Goal: Task Accomplishment & Management: Use online tool/utility

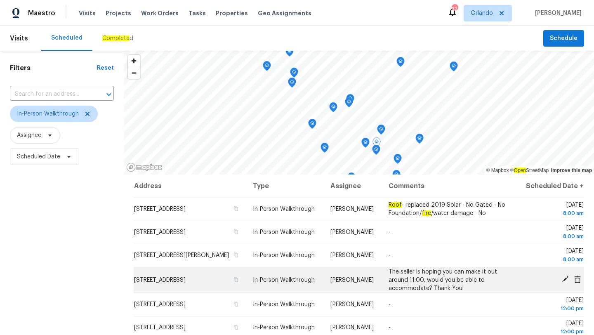
scroll to position [107, 0]
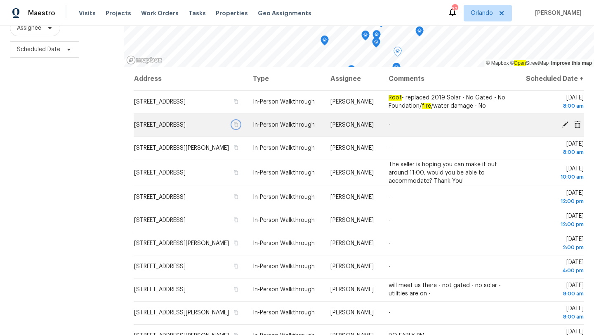
click at [238, 127] on icon "button" at bounding box center [236, 124] width 4 height 5
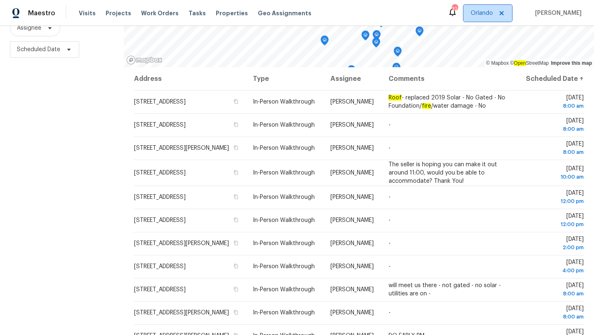
click at [493, 16] on span "Orlando" at bounding box center [481, 13] width 22 height 8
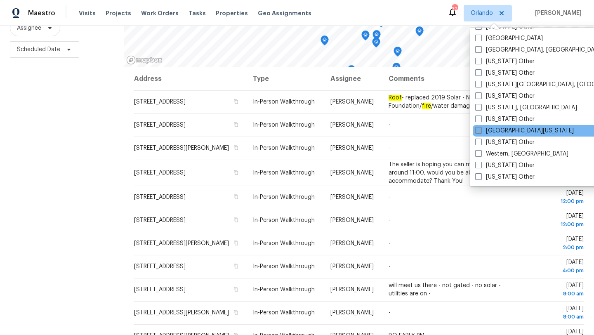
scroll to position [1189, 0]
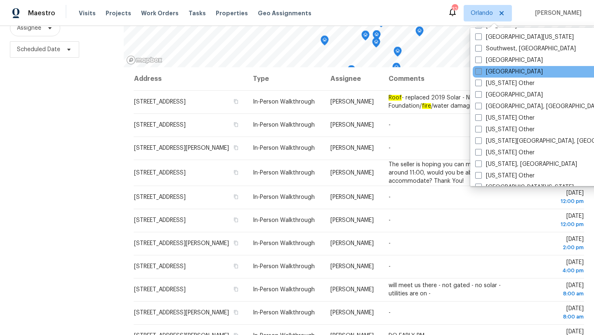
click at [477, 74] on span at bounding box center [478, 71] width 7 height 7
click at [477, 73] on input "[GEOGRAPHIC_DATA]" at bounding box center [477, 70] width 5 height 5
checkbox input "true"
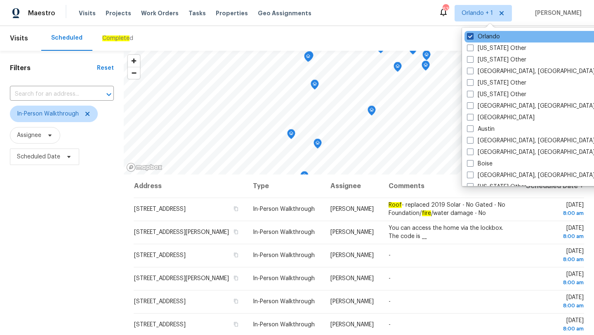
click at [471, 38] on span at bounding box center [470, 36] width 7 height 7
click at [471, 38] on input "Orlando" at bounding box center [469, 35] width 5 height 5
checkbox input "false"
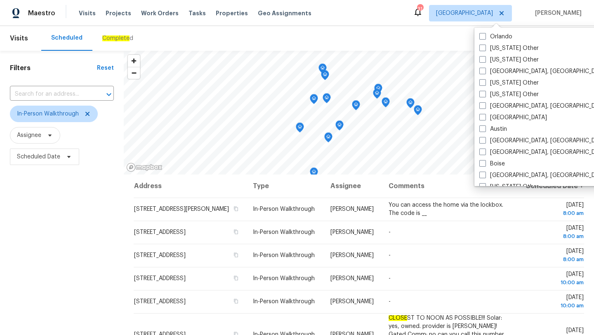
click at [305, 36] on div "Scheduled Complete d" at bounding box center [292, 38] width 502 height 25
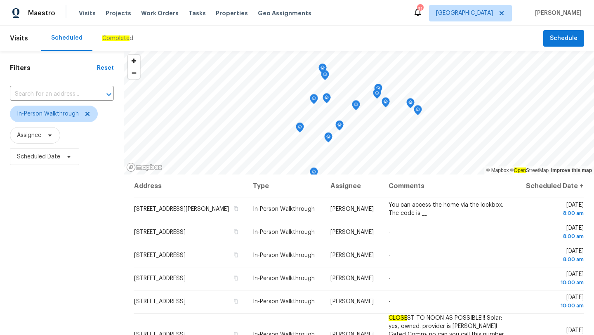
click at [75, 176] on div "Filters Reset ​ In-Person Walkthrough Assignee Scheduled Date" at bounding box center [62, 247] width 124 height 392
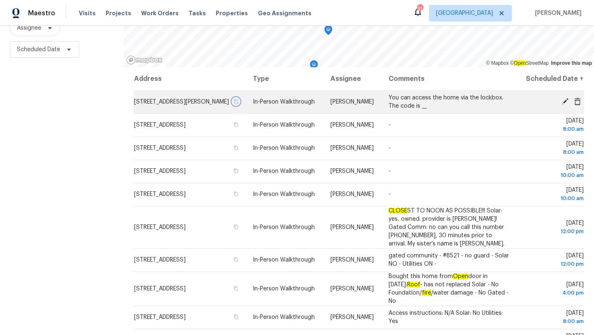
click at [238, 104] on icon "button" at bounding box center [236, 101] width 4 height 5
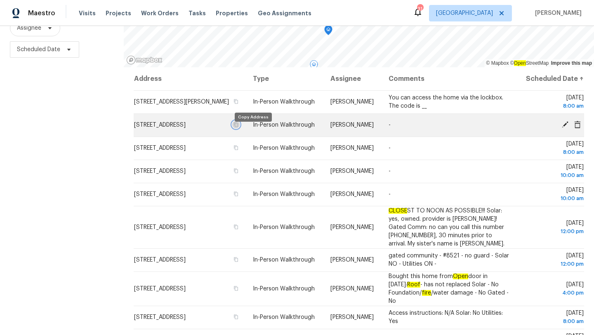
click at [238, 127] on icon "button" at bounding box center [235, 124] width 5 height 5
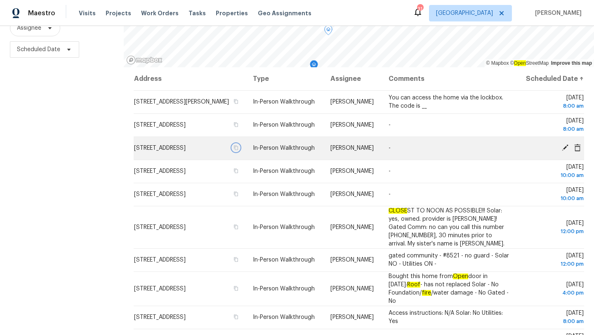
click at [238, 150] on icon "button" at bounding box center [236, 148] width 4 height 5
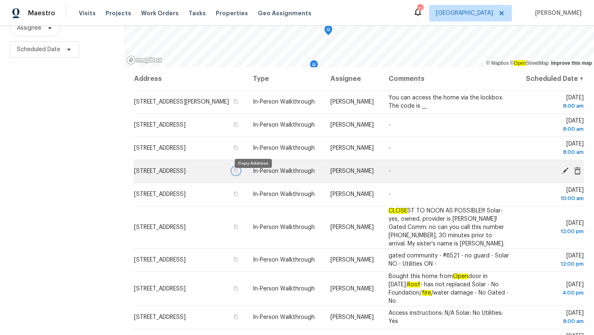
click at [238, 173] on icon "button" at bounding box center [235, 170] width 5 height 5
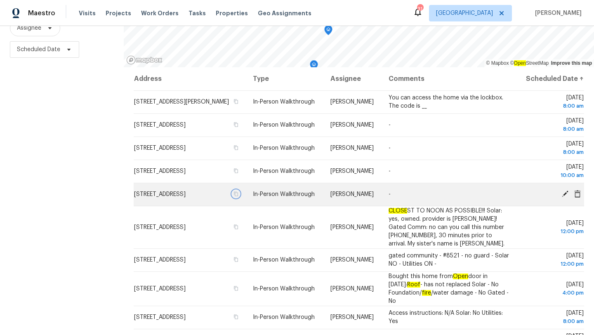
click at [238, 196] on icon "button" at bounding box center [235, 193] width 5 height 5
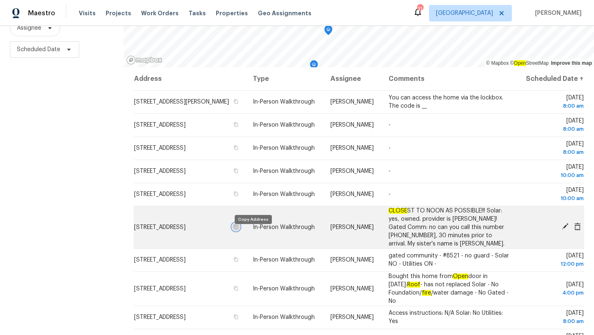
click at [238, 229] on icon "button" at bounding box center [236, 226] width 4 height 5
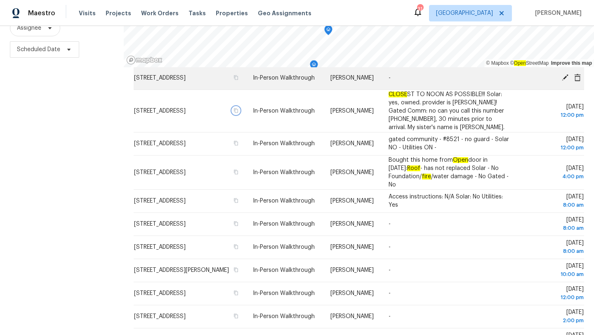
scroll to position [124, 0]
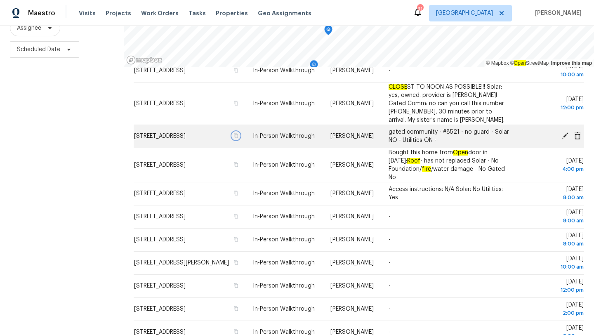
click at [238, 138] on icon "button" at bounding box center [235, 135] width 5 height 5
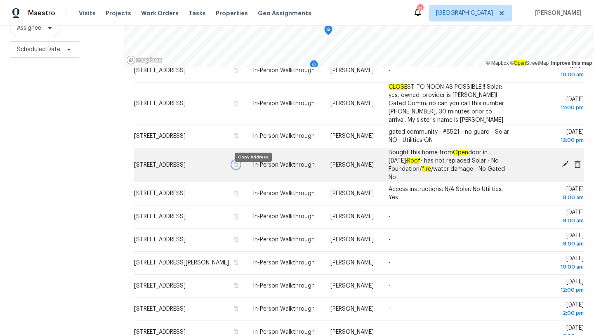
click at [238, 167] on icon "button" at bounding box center [235, 164] width 5 height 5
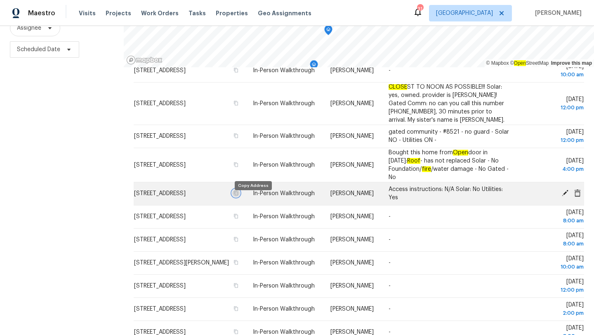
click at [238, 195] on icon "button" at bounding box center [236, 193] width 4 height 5
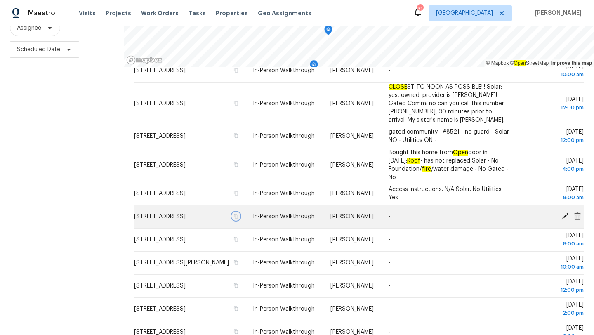
click at [238, 218] on icon "button" at bounding box center [236, 216] width 4 height 5
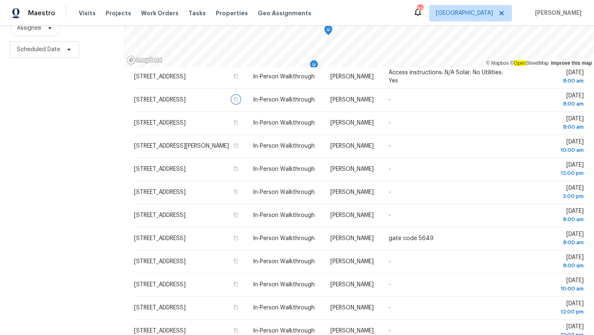
scroll to position [242, 0]
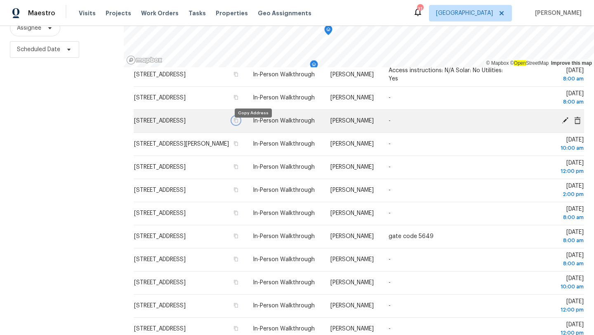
click at [238, 123] on icon "button" at bounding box center [236, 120] width 4 height 5
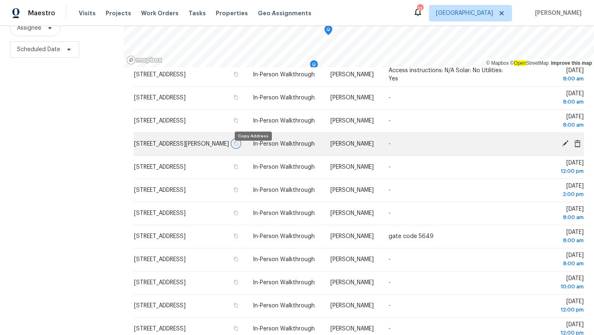
click at [238, 146] on icon "button" at bounding box center [236, 143] width 4 height 5
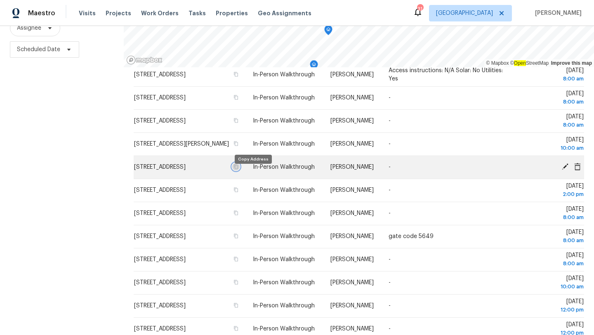
click at [238, 169] on icon "button" at bounding box center [235, 166] width 5 height 5
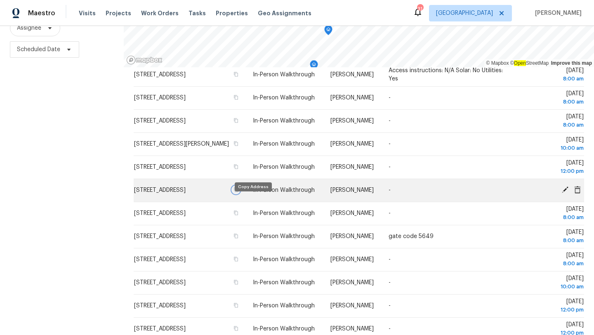
click at [238, 192] on icon "button" at bounding box center [235, 189] width 5 height 5
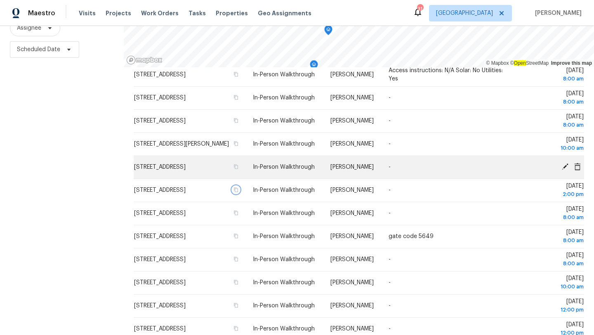
scroll to position [276, 0]
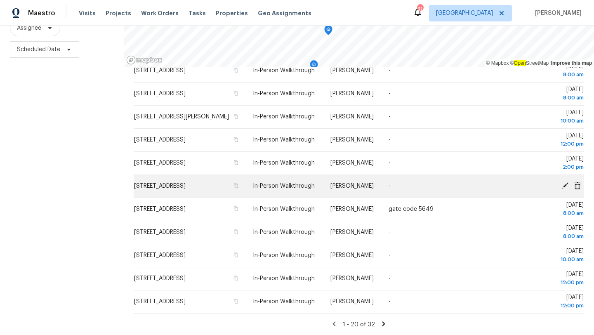
drag, startPoint x: 222, startPoint y: 300, endPoint x: 129, endPoint y: 188, distance: 145.8
click at [134, 188] on tbody "11339 Dean St, Spring Hill, FL 34608 In-Person Walkthrough Mat Smith You can ac…" at bounding box center [359, 67] width 450 height 492
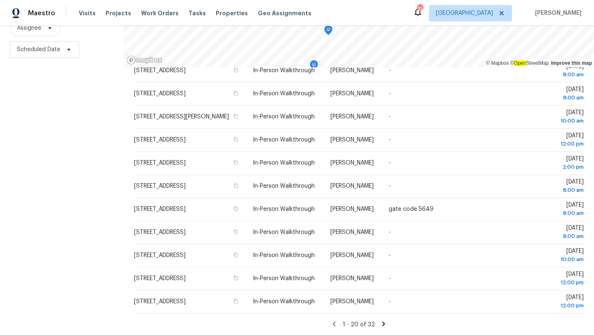
copy tbody "9923 Jackfruit Ct, Riverview, FL 33578 In-Person Walkthrough Paul Springer - Fr…"
click at [381, 322] on icon at bounding box center [383, 323] width 7 height 7
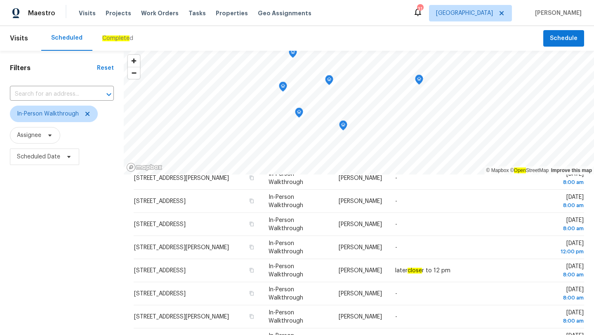
scroll to position [0, 0]
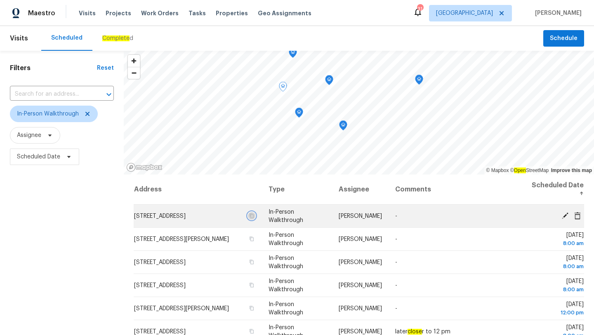
click at [254, 214] on icon "button" at bounding box center [251, 215] width 5 height 5
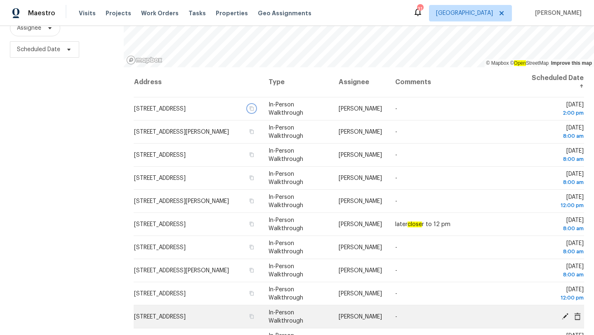
scroll to position [61, 0]
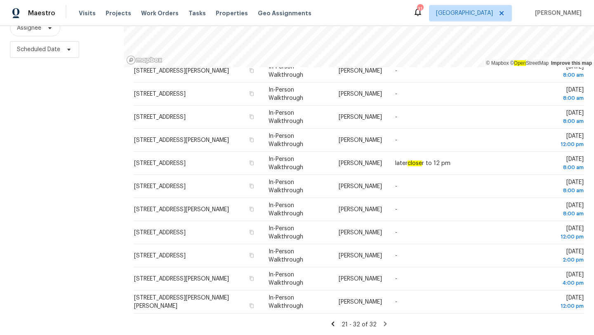
click at [332, 322] on icon at bounding box center [332, 323] width 7 height 7
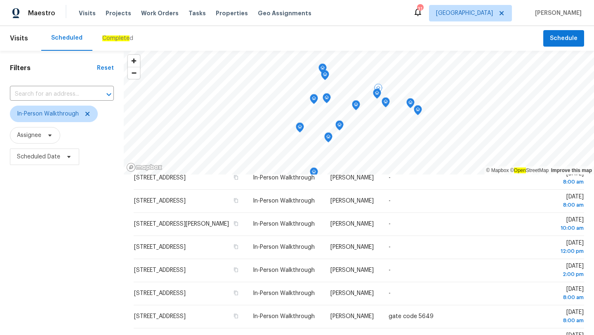
scroll to position [107, 0]
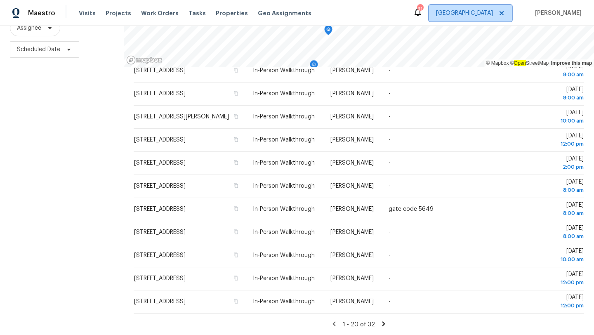
click at [491, 10] on span "[GEOGRAPHIC_DATA]" at bounding box center [464, 13] width 57 height 8
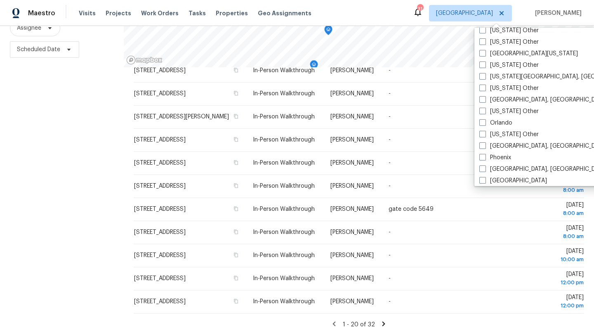
scroll to position [859, 0]
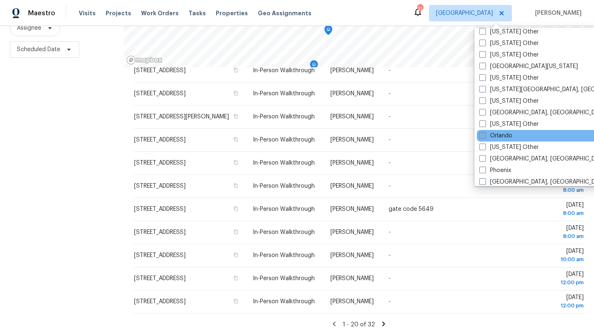
click at [498, 136] on label "Orlando" at bounding box center [495, 136] width 33 height 8
click at [484, 136] on input "Orlando" at bounding box center [481, 134] width 5 height 5
checkbox input "true"
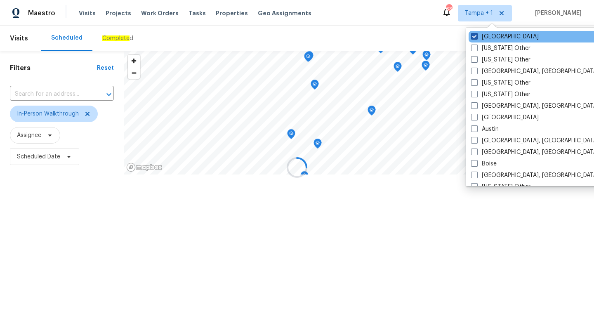
click at [486, 39] on label "[GEOGRAPHIC_DATA]" at bounding box center [505, 37] width 68 height 8
click at [476, 38] on input "[GEOGRAPHIC_DATA]" at bounding box center [473, 35] width 5 height 5
checkbox input "false"
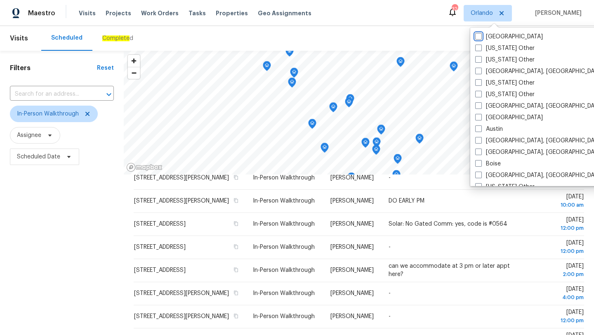
scroll to position [249, 0]
click at [209, 38] on div "Scheduled Complete d" at bounding box center [292, 38] width 502 height 25
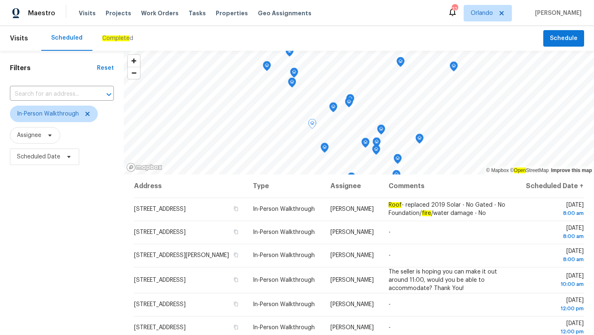
scroll to position [107, 0]
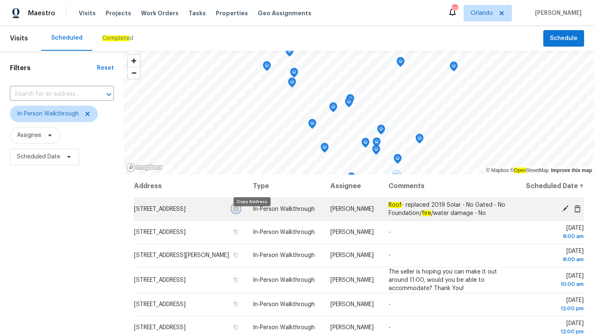
click at [238, 211] on icon "button" at bounding box center [236, 209] width 4 height 5
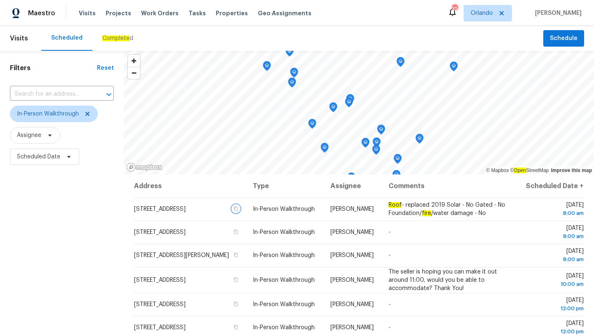
scroll to position [107, 0]
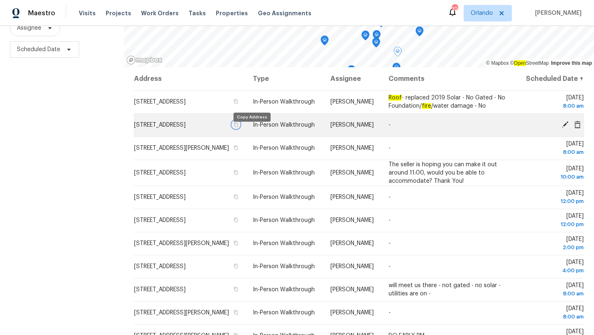
click at [238, 127] on icon "button" at bounding box center [236, 124] width 4 height 5
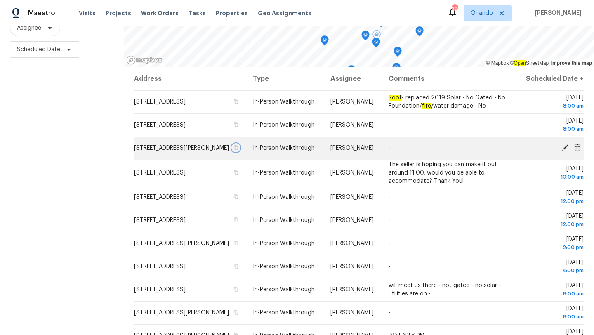
click at [238, 150] on icon "button" at bounding box center [236, 148] width 4 height 5
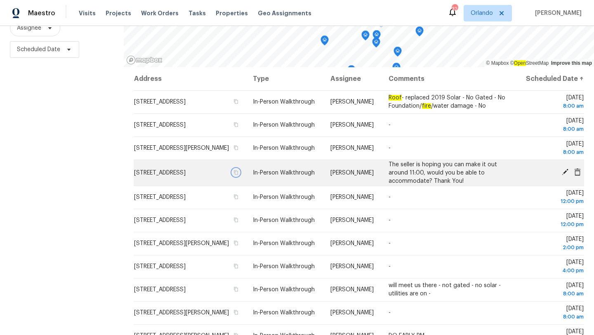
click at [238, 174] on icon "button" at bounding box center [236, 172] width 4 height 5
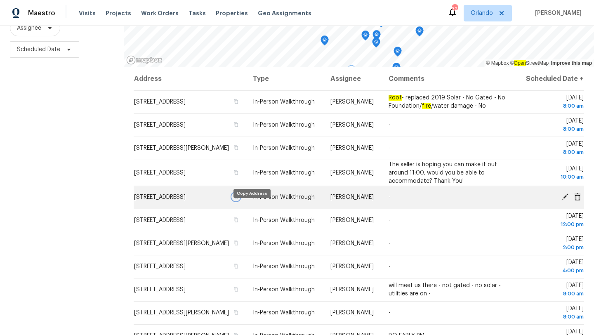
click at [238, 199] on icon "button" at bounding box center [236, 197] width 4 height 5
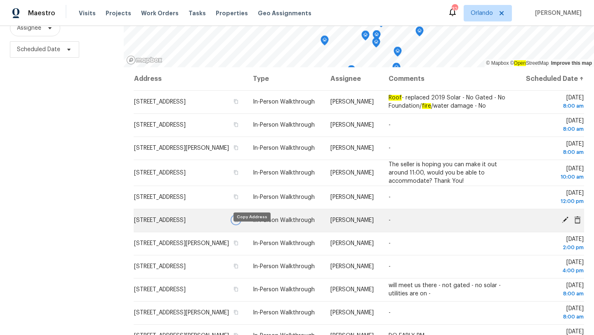
click at [238, 222] on icon "button" at bounding box center [236, 220] width 4 height 5
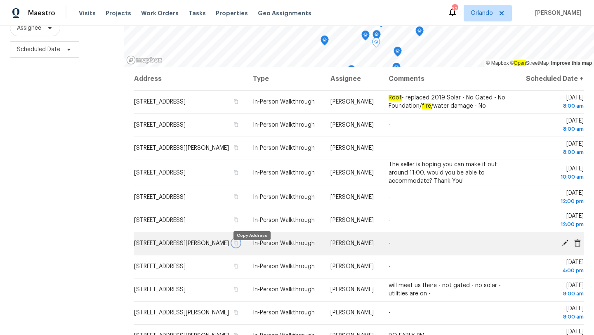
click at [238, 245] on icon "button" at bounding box center [235, 242] width 5 height 5
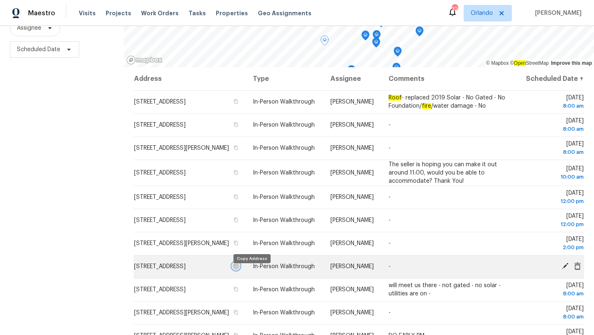
click at [238, 268] on icon "button" at bounding box center [235, 265] width 5 height 5
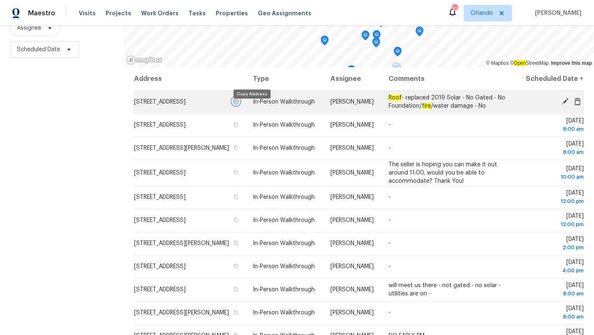
click at [240, 105] on button "button" at bounding box center [235, 101] width 7 height 7
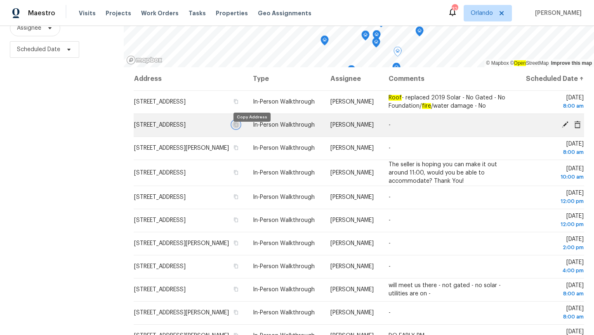
click at [238, 127] on icon "button" at bounding box center [236, 124] width 4 height 5
click at [238, 127] on icon "button" at bounding box center [235, 124] width 5 height 5
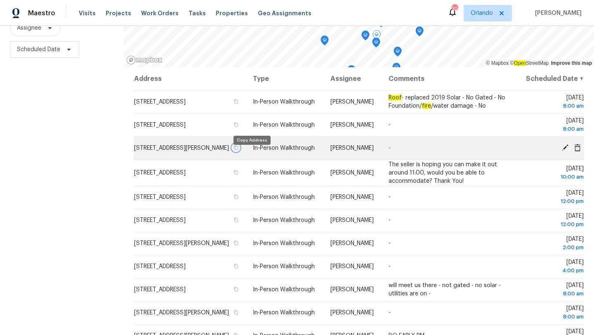
click at [240, 151] on button "button" at bounding box center [235, 147] width 7 height 7
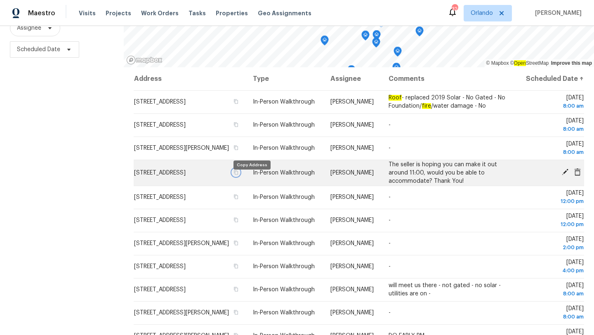
click at [238, 175] on icon "button" at bounding box center [235, 172] width 5 height 5
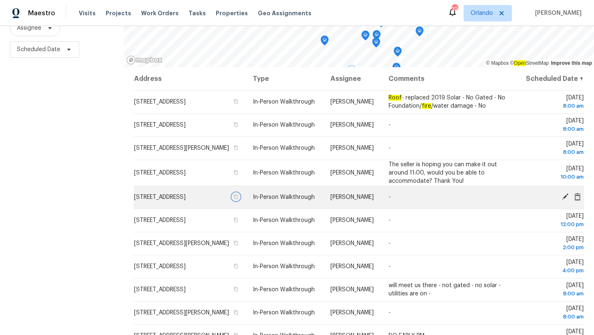
click at [238, 199] on icon "button" at bounding box center [236, 197] width 4 height 5
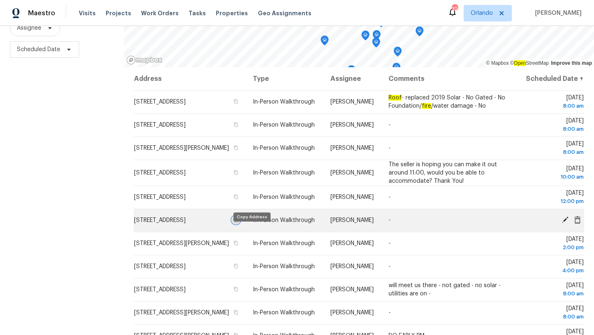
click at [238, 222] on icon "button" at bounding box center [235, 219] width 5 height 5
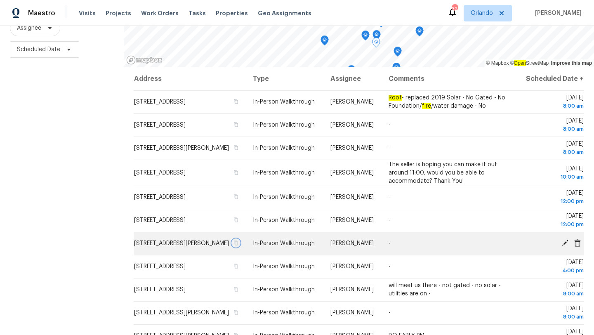
click at [238, 245] on icon "button" at bounding box center [235, 242] width 5 height 5
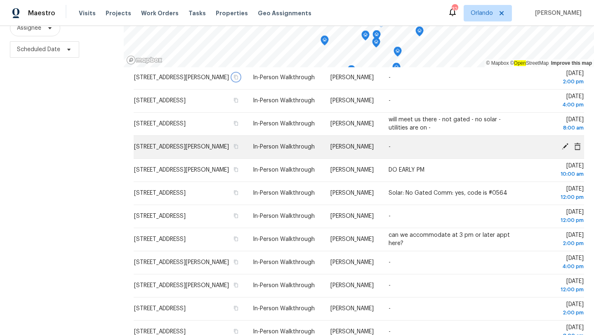
scroll to position [171, 0]
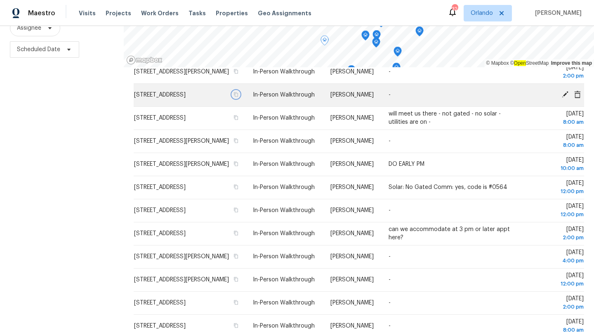
click at [238, 97] on icon "button" at bounding box center [235, 94] width 5 height 5
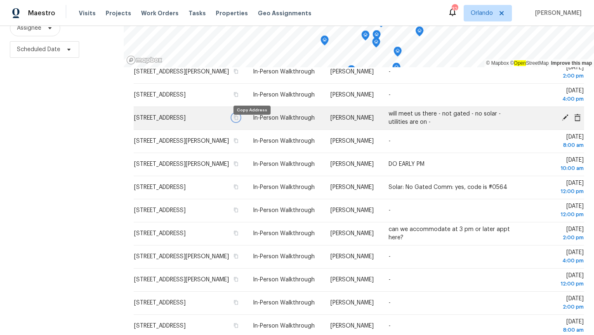
click at [238, 120] on icon "button" at bounding box center [236, 117] width 4 height 5
click at [238, 120] on icon "button" at bounding box center [235, 117] width 5 height 5
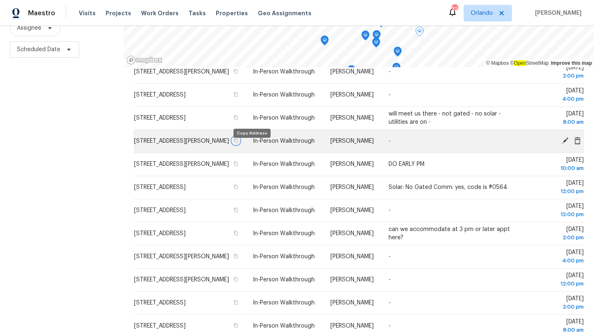
click at [238, 143] on icon "button" at bounding box center [235, 140] width 5 height 5
click at [238, 143] on icon "button" at bounding box center [236, 141] width 4 height 5
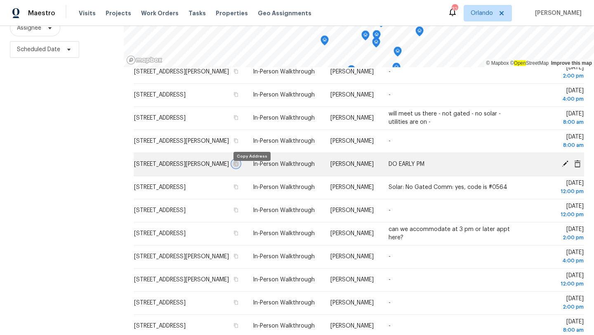
click at [238, 166] on icon "button" at bounding box center [235, 163] width 5 height 5
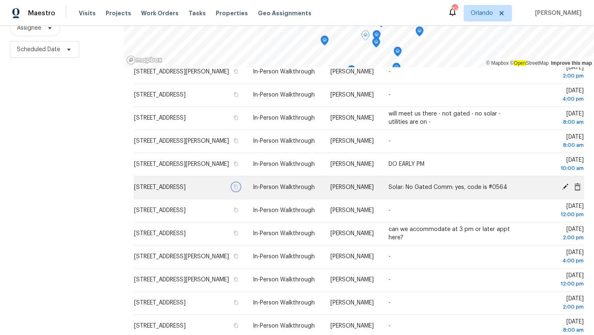
click at [238, 189] on icon "button" at bounding box center [235, 186] width 5 height 5
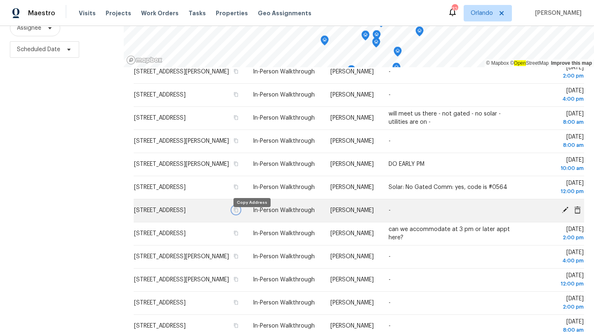
click at [238, 212] on icon "button" at bounding box center [236, 210] width 4 height 5
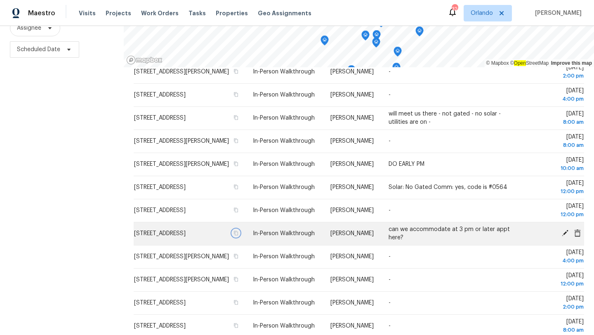
click at [238, 235] on icon "button" at bounding box center [235, 232] width 5 height 5
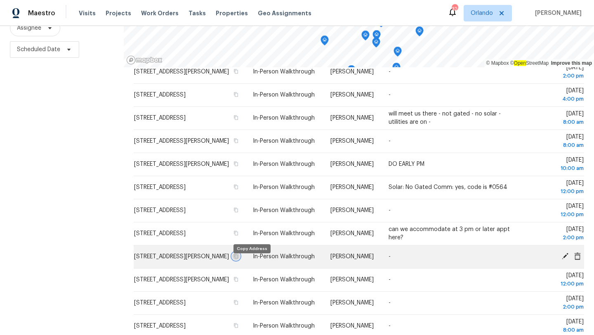
click at [238, 258] on icon "button" at bounding box center [235, 256] width 5 height 5
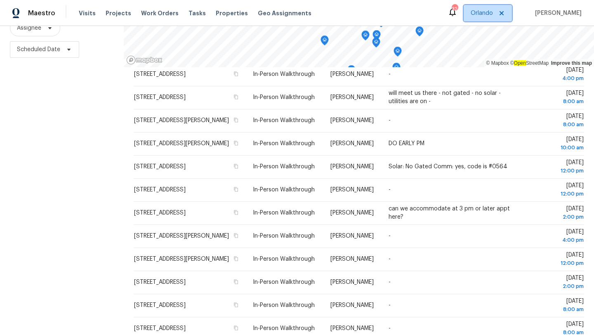
click at [493, 16] on span "Orlando" at bounding box center [481, 13] width 22 height 8
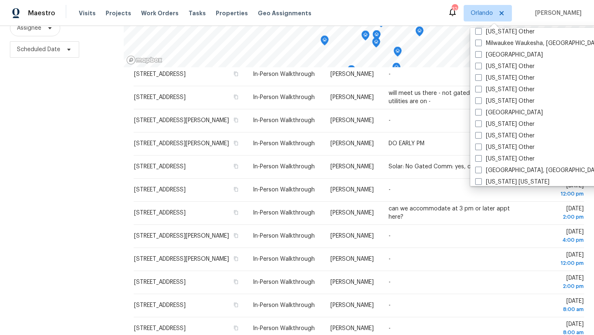
scroll to position [602, 0]
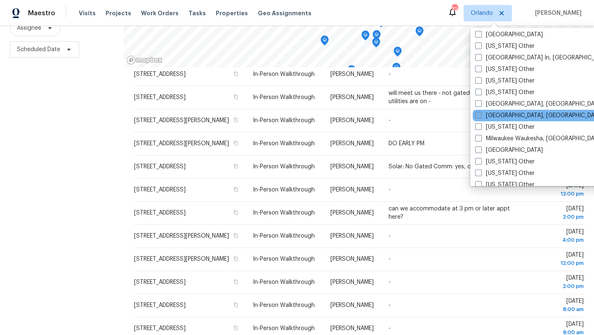
click at [485, 117] on label "[GEOGRAPHIC_DATA], [GEOGRAPHIC_DATA]" at bounding box center [539, 115] width 128 height 8
click at [480, 117] on input "[GEOGRAPHIC_DATA], [GEOGRAPHIC_DATA]" at bounding box center [477, 113] width 5 height 5
checkbox input "true"
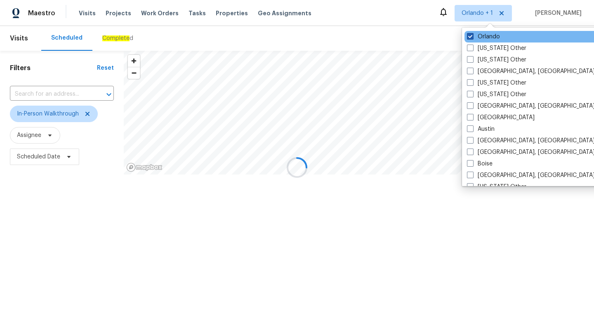
click at [475, 34] on label "Orlando" at bounding box center [483, 37] width 33 height 8
click at [472, 34] on input "Orlando" at bounding box center [469, 35] width 5 height 5
checkbox input "false"
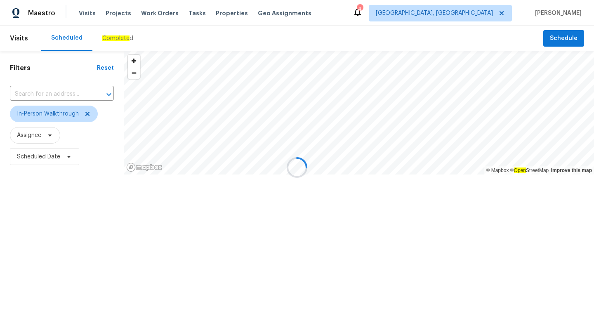
click at [356, 33] on div at bounding box center [297, 167] width 594 height 335
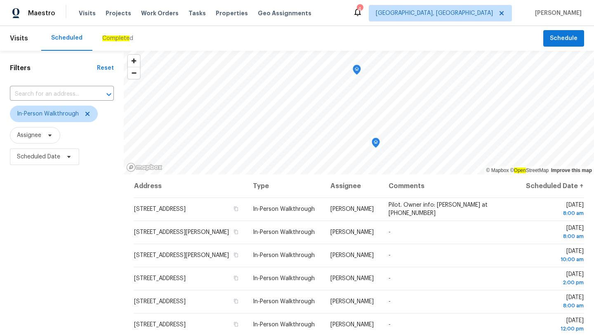
click at [64, 218] on div "Filters Reset ​ In-Person Walkthrough Assignee Scheduled Date" at bounding box center [62, 247] width 124 height 392
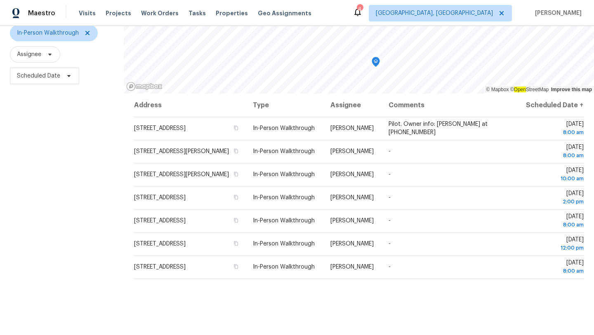
scroll to position [107, 0]
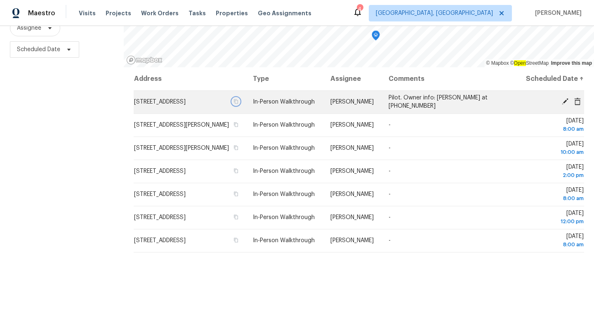
click at [238, 104] on icon "button" at bounding box center [235, 101] width 5 height 5
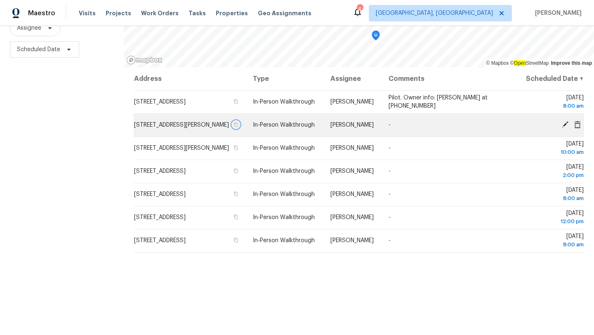
click at [238, 127] on icon "button" at bounding box center [236, 124] width 4 height 5
click at [238, 127] on icon "button" at bounding box center [235, 124] width 5 height 5
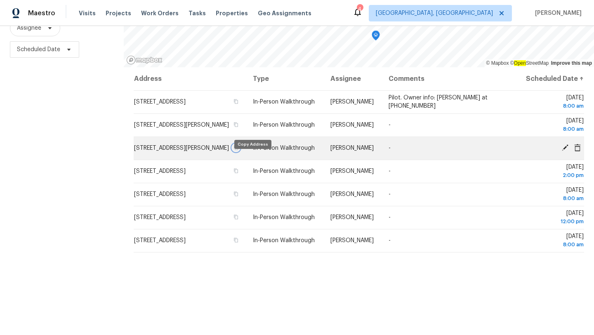
click at [238, 150] on icon "button" at bounding box center [235, 147] width 5 height 5
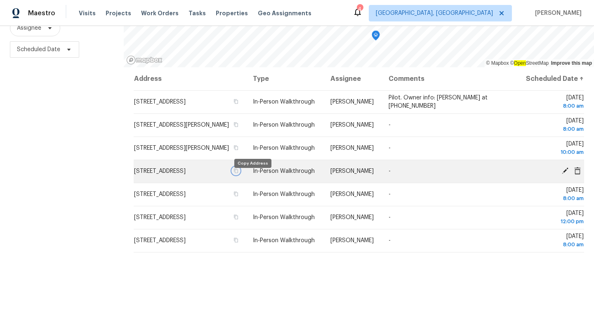
click at [238, 173] on icon "button" at bounding box center [235, 170] width 5 height 5
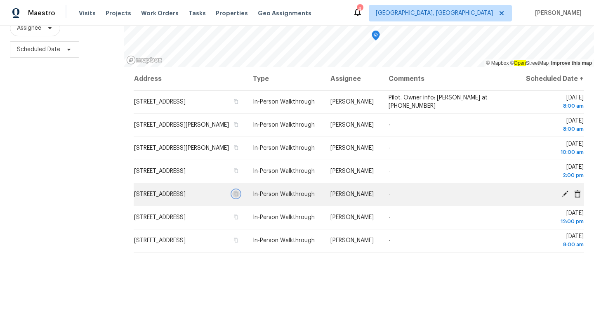
click at [238, 196] on icon "button" at bounding box center [236, 194] width 4 height 5
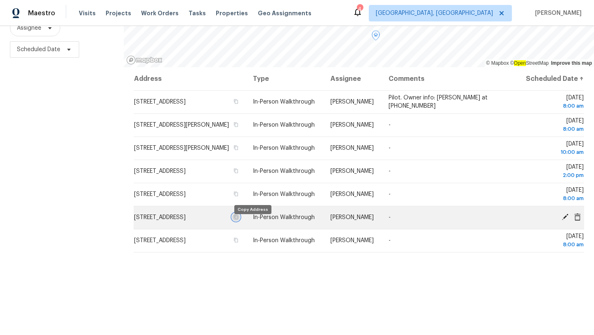
click at [240, 220] on button "button" at bounding box center [235, 216] width 7 height 7
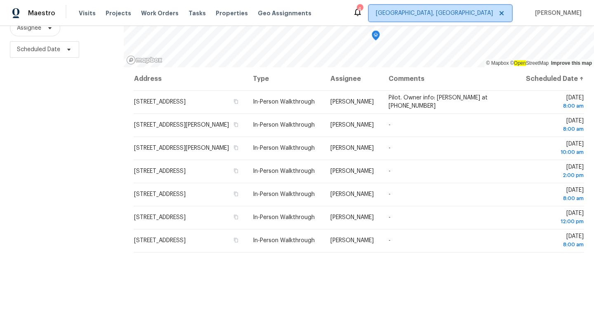
click at [479, 12] on span "[GEOGRAPHIC_DATA], [GEOGRAPHIC_DATA]" at bounding box center [434, 13] width 117 height 8
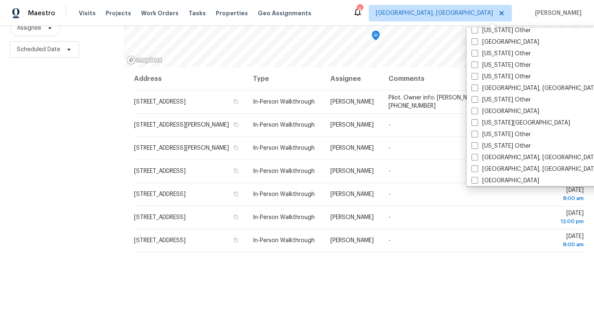
scroll to position [456, 0]
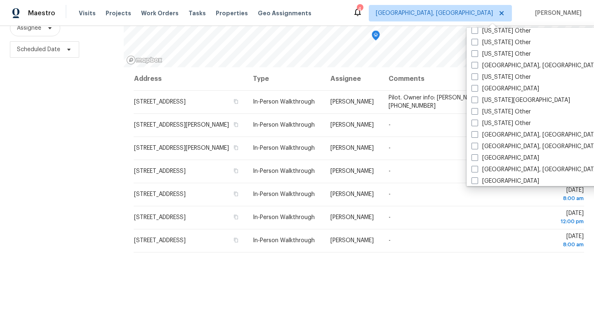
click at [491, 89] on label "[GEOGRAPHIC_DATA]" at bounding box center [505, 89] width 68 height 8
click at [477, 89] on input "[GEOGRAPHIC_DATA]" at bounding box center [473, 87] width 5 height 5
checkbox input "true"
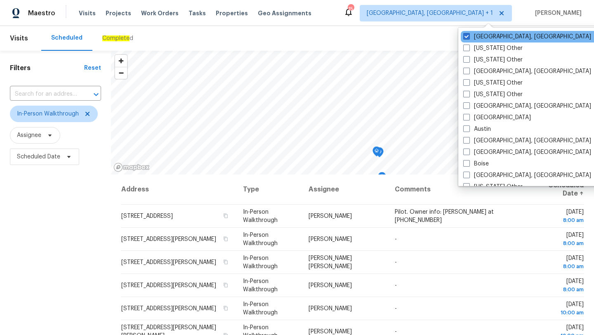
click at [471, 32] on div "[GEOGRAPHIC_DATA], [GEOGRAPHIC_DATA]" at bounding box center [543, 37] width 166 height 12
click at [470, 38] on label "[GEOGRAPHIC_DATA], [GEOGRAPHIC_DATA]" at bounding box center [527, 37] width 128 height 8
click at [468, 38] on input "[GEOGRAPHIC_DATA], [GEOGRAPHIC_DATA]" at bounding box center [465, 35] width 5 height 5
checkbox input "false"
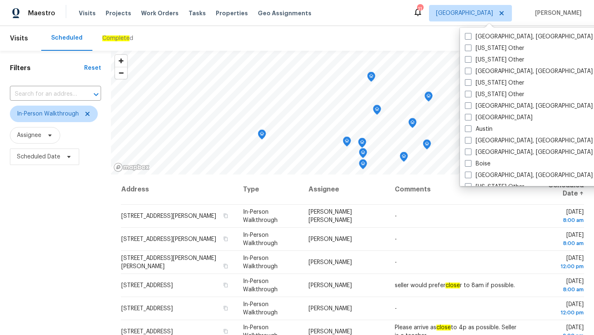
click at [219, 38] on div "Scheduled Complete d" at bounding box center [292, 38] width 502 height 25
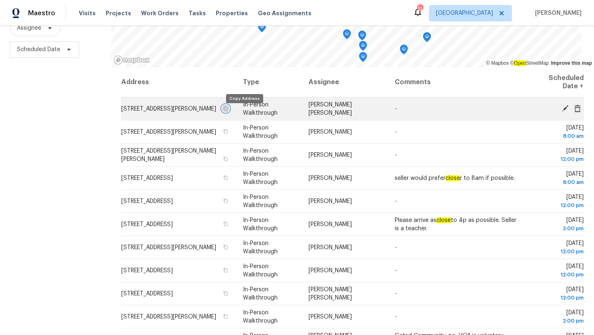
click at [228, 111] on icon "button" at bounding box center [225, 108] width 5 height 5
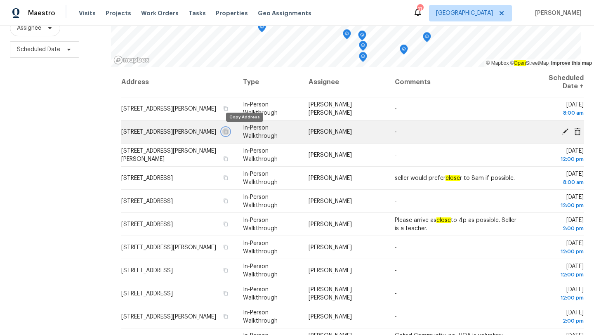
click at [228, 129] on icon "button" at bounding box center [226, 131] width 4 height 5
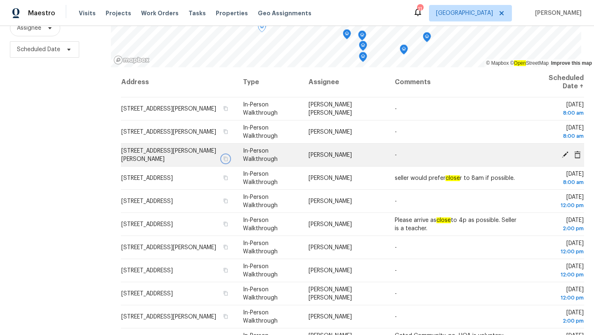
click at [228, 158] on icon "button" at bounding box center [225, 158] width 5 height 5
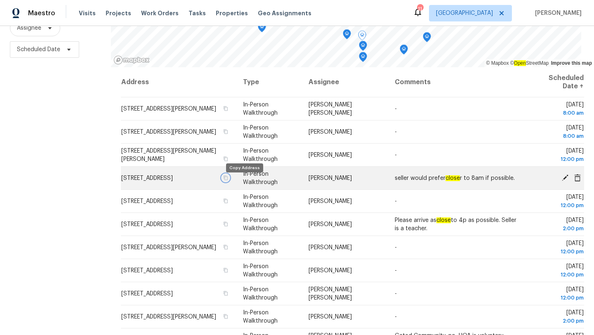
click at [228, 180] on icon "button" at bounding box center [226, 177] width 4 height 5
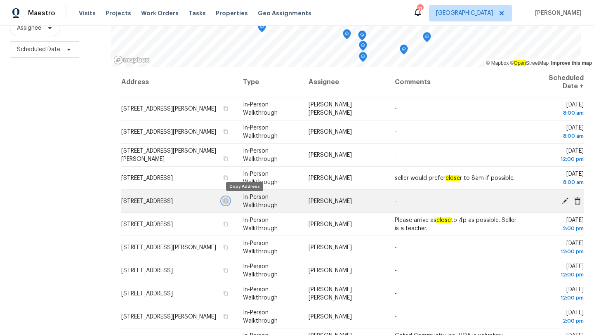
click at [228, 202] on icon "button" at bounding box center [226, 200] width 4 height 5
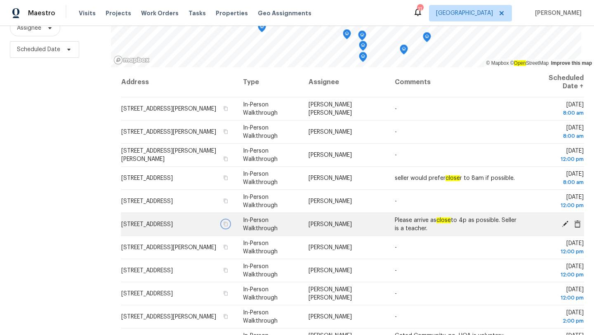
click at [228, 224] on icon "button" at bounding box center [225, 223] width 5 height 5
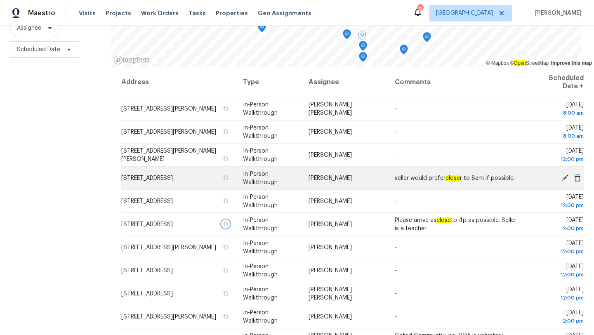
scroll to position [69, 0]
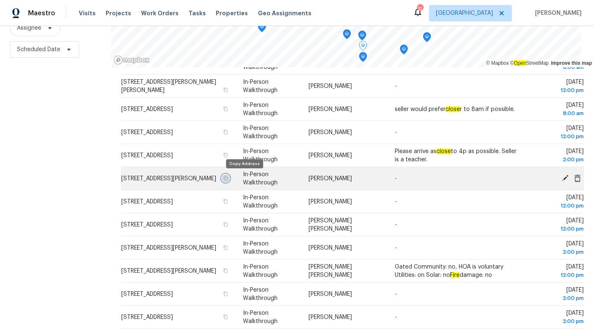
click at [228, 176] on icon "button" at bounding box center [226, 178] width 4 height 5
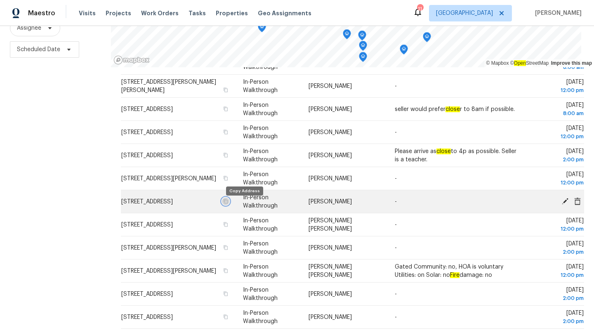
click at [228, 204] on icon "button" at bounding box center [225, 201] width 5 height 5
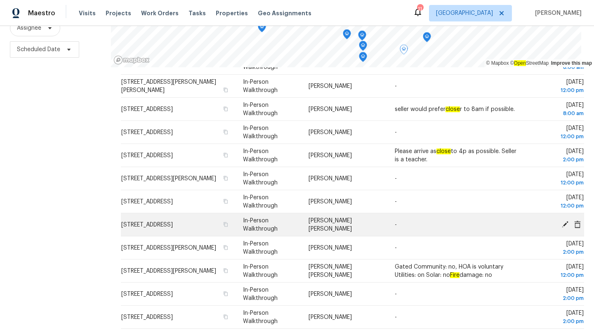
click at [236, 231] on td "[STREET_ADDRESS]" at bounding box center [178, 224] width 115 height 23
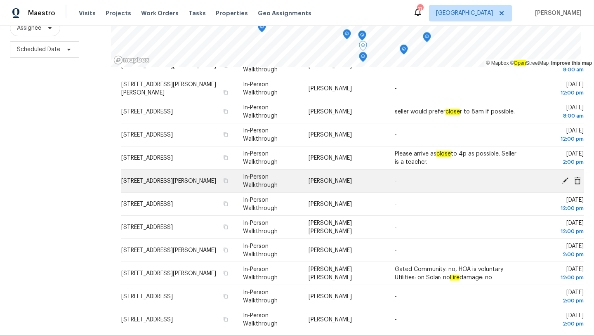
scroll to position [68, 0]
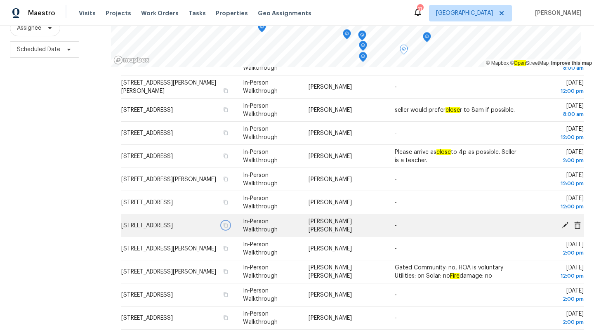
click at [228, 228] on icon "button" at bounding box center [225, 225] width 5 height 5
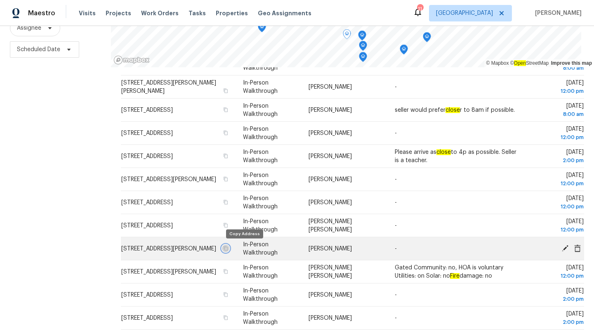
click at [228, 248] on icon "button" at bounding box center [225, 248] width 5 height 5
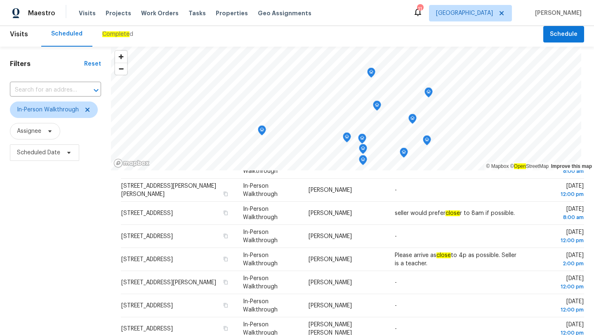
scroll to position [0, 0]
